Goal: Find specific page/section: Find specific page/section

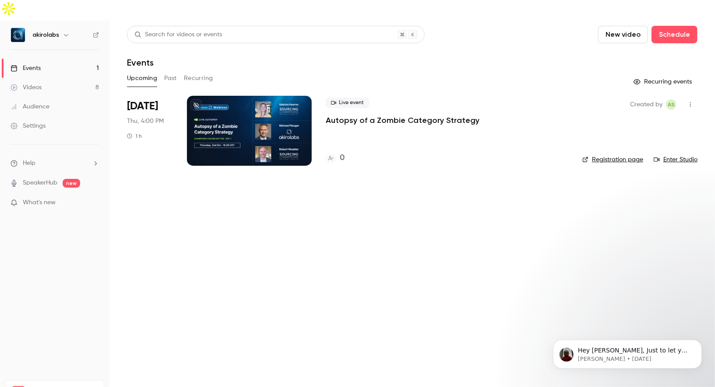
click at [82, 78] on link "Videos 8" at bounding box center [54, 87] width 109 height 19
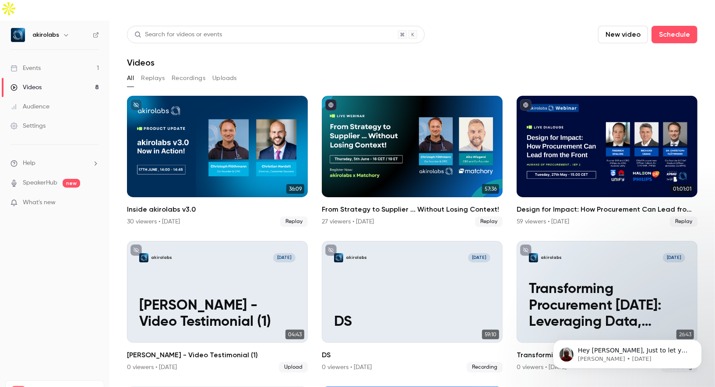
click at [73, 59] on link "Events 1" at bounding box center [54, 68] width 109 height 19
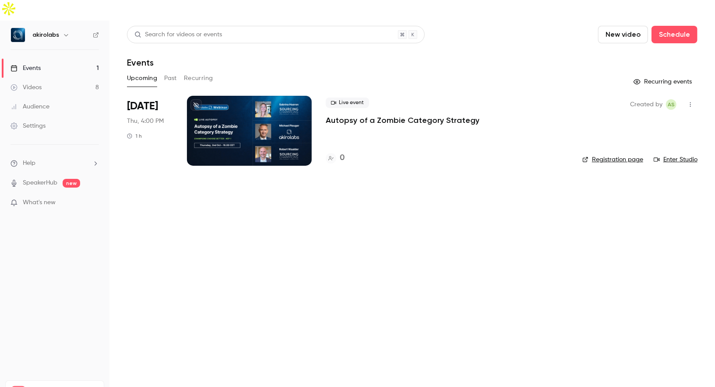
click at [450, 71] on div "Search for videos or events New video Schedule Events Upcoming Past Recurring R…" at bounding box center [412, 101] width 570 height 151
click at [263, 96] on div at bounding box center [249, 131] width 125 height 70
